Goal: Information Seeking & Learning: Learn about a topic

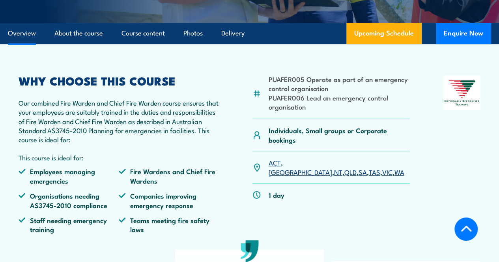
scroll to position [201, 0]
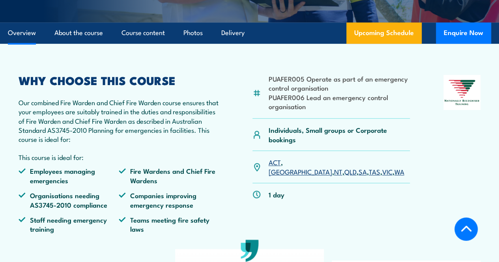
click at [378, 111] on li "PUAFER006 Lead an emergency control organisation" at bounding box center [340, 102] width 142 height 19
click at [379, 111] on li "PUAFER006 Lead an emergency control organisation" at bounding box center [340, 102] width 142 height 19
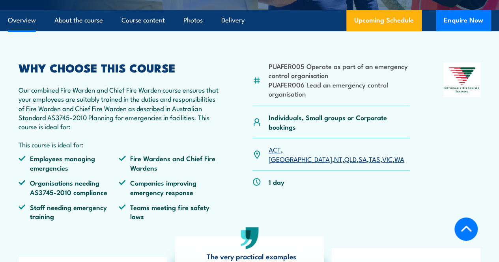
scroll to position [214, 0]
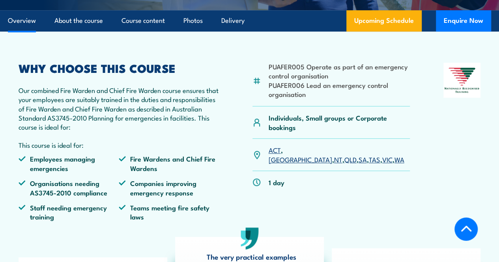
click at [351, 81] on li "PUAFER005 Operate as part of an emergency control organisation" at bounding box center [340, 71] width 142 height 19
click at [354, 99] on li "PUAFER006 Lead an emergency control organisation" at bounding box center [340, 90] width 142 height 19
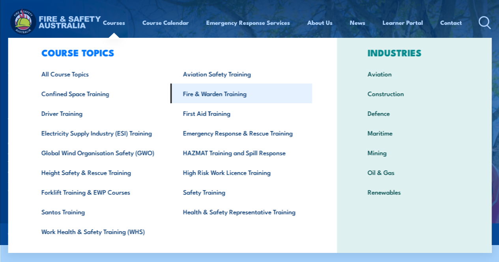
scroll to position [17, 0]
click at [208, 96] on link "Fire & Warden Training" at bounding box center [241, 93] width 142 height 20
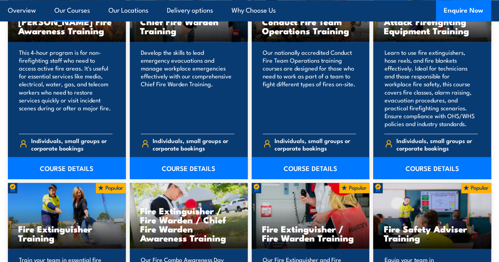
scroll to position [665, 0]
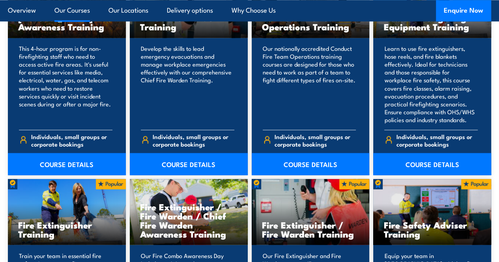
click at [174, 222] on h3 "Fire Extinguisher / Fire Warden / Chief Fire Warden Awareness Training" at bounding box center [188, 220] width 97 height 36
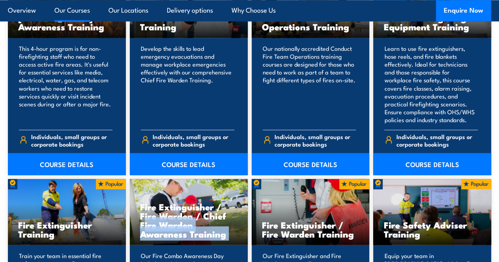
click at [174, 222] on h3 "Fire Extinguisher / Fire Warden / Chief Fire Warden Awareness Training" at bounding box center [188, 220] width 97 height 36
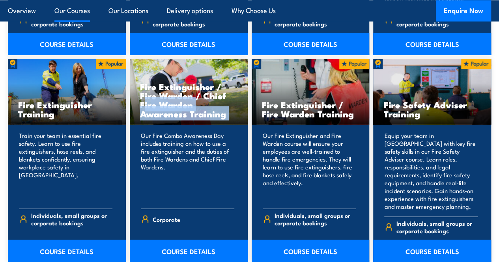
scroll to position [807, 0]
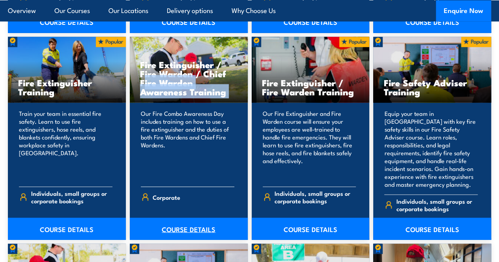
click at [172, 239] on link "COURSE DETAILS" at bounding box center [189, 229] width 118 height 22
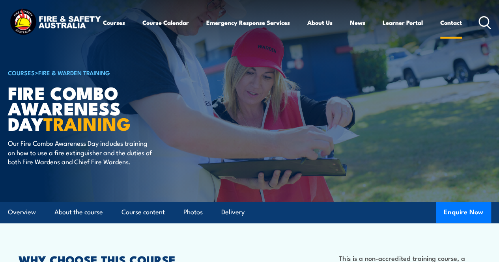
click at [440, 32] on link "Contact" at bounding box center [451, 22] width 22 height 19
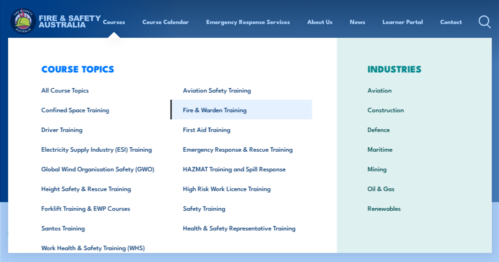
click at [187, 114] on link "Fire & Warden Training" at bounding box center [241, 110] width 142 height 20
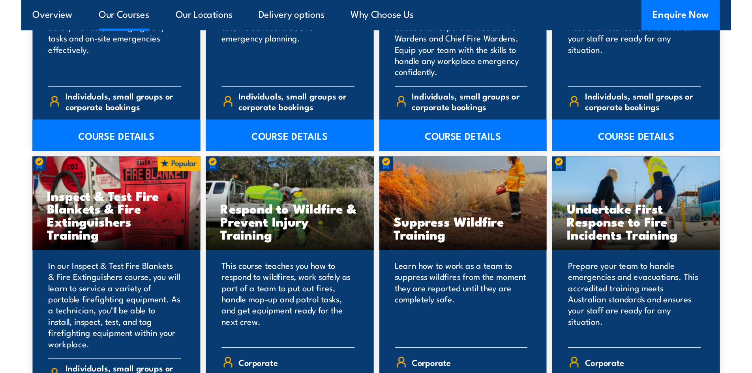
scroll to position [1128, 0]
